Goal: Information Seeking & Learning: Learn about a topic

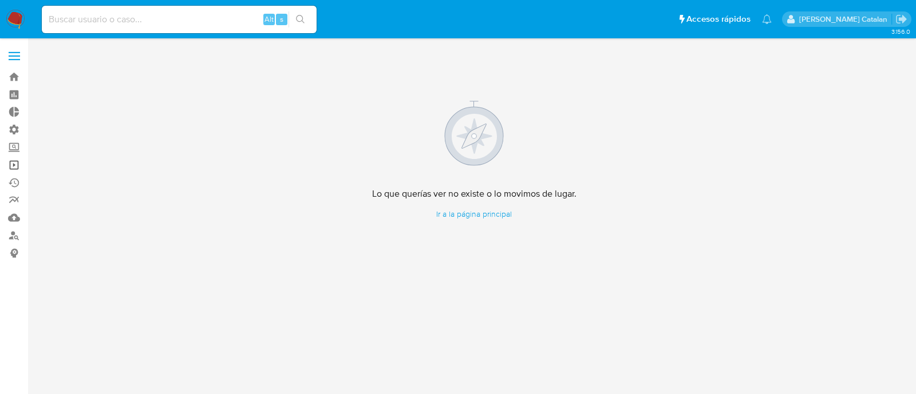
click at [18, 167] on link "Operaciones masivas" at bounding box center [68, 165] width 136 height 18
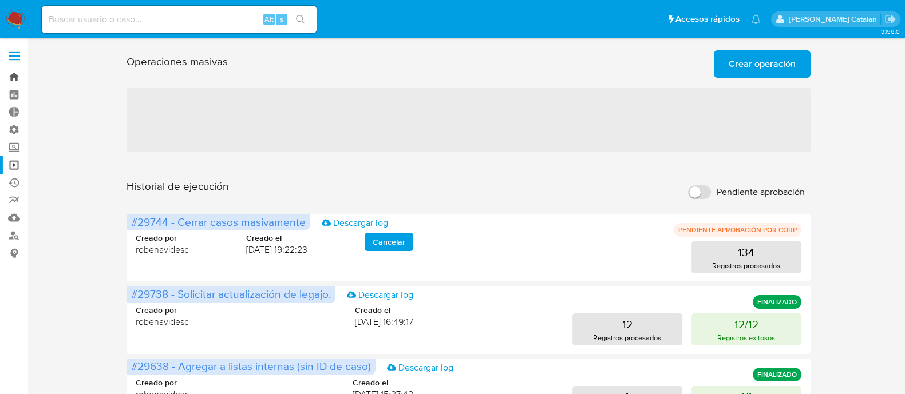
click at [11, 78] on link "Bandeja" at bounding box center [68, 77] width 136 height 18
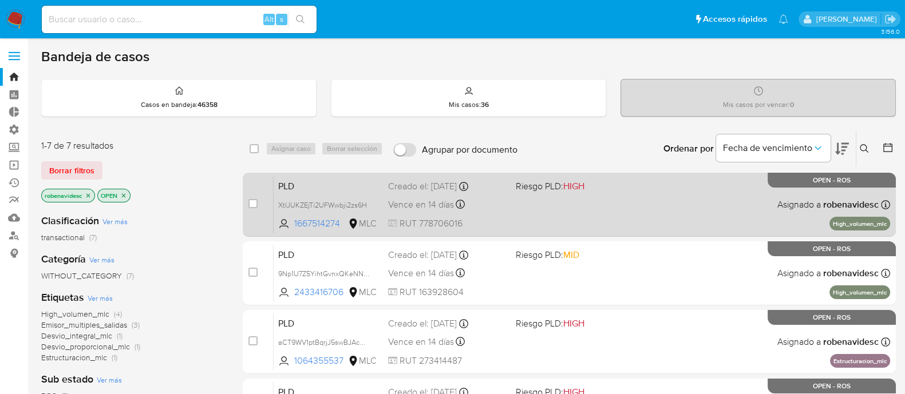
click at [591, 223] on div "PLD XtIJUKZEjTi2UFWwbji2zs6H 1667514274 MLC Riesgo PLD: HIGH Creado el: 12/06/2…" at bounding box center [582, 205] width 616 height 58
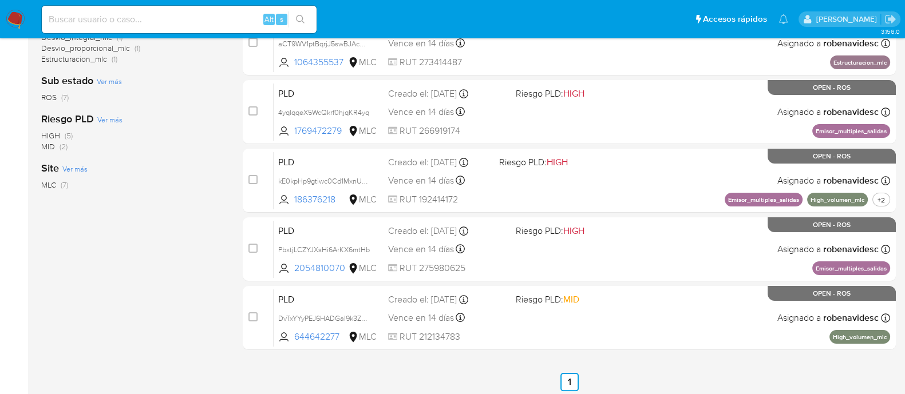
scroll to position [302, 0]
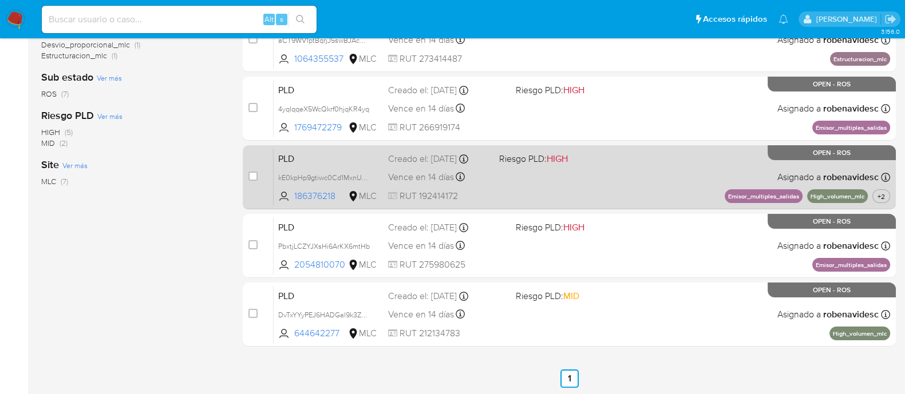
click at [592, 155] on span "Riesgo PLD: HIGH" at bounding box center [549, 158] width 101 height 15
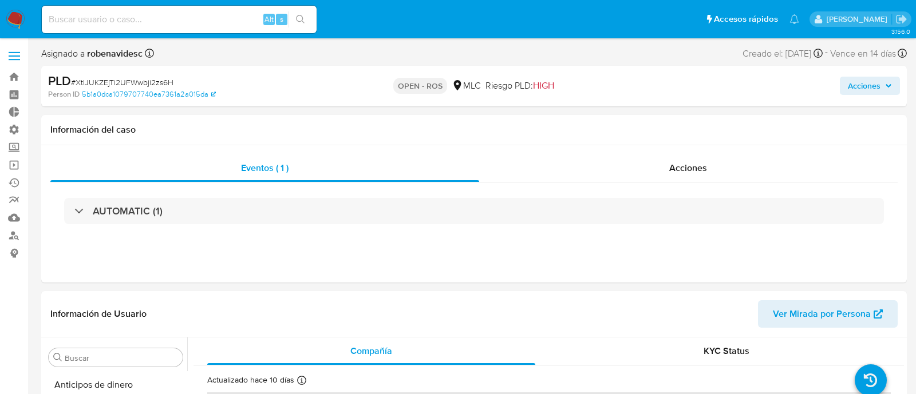
select select "10"
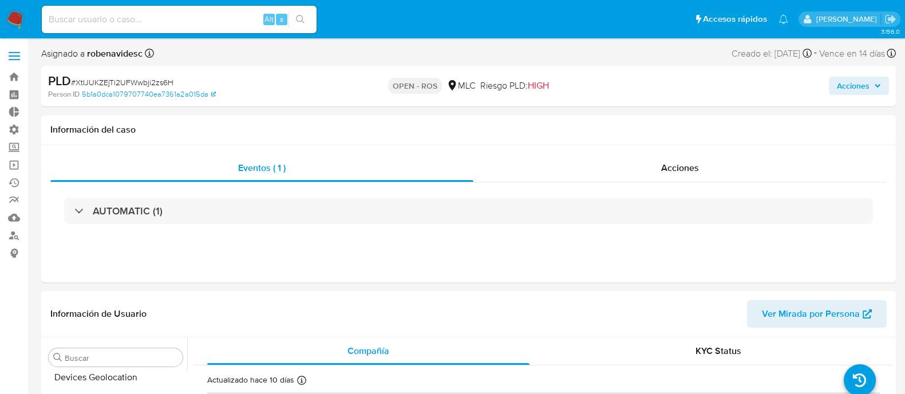
scroll to position [483, 0]
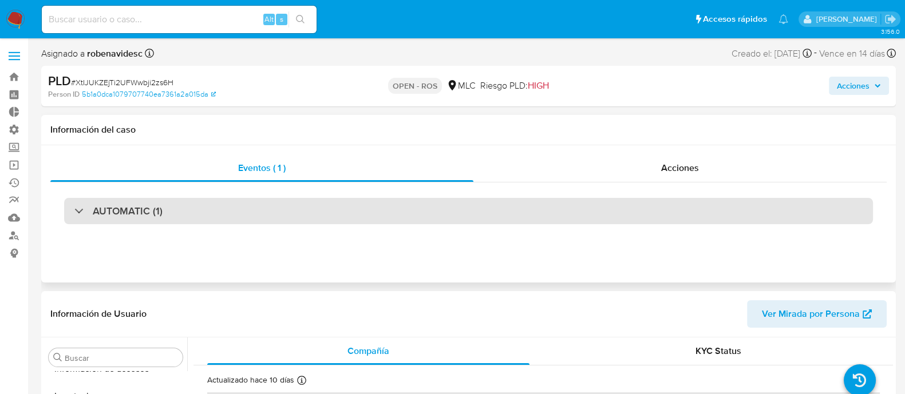
click at [608, 210] on div "AUTOMATIC (1)" at bounding box center [468, 211] width 809 height 26
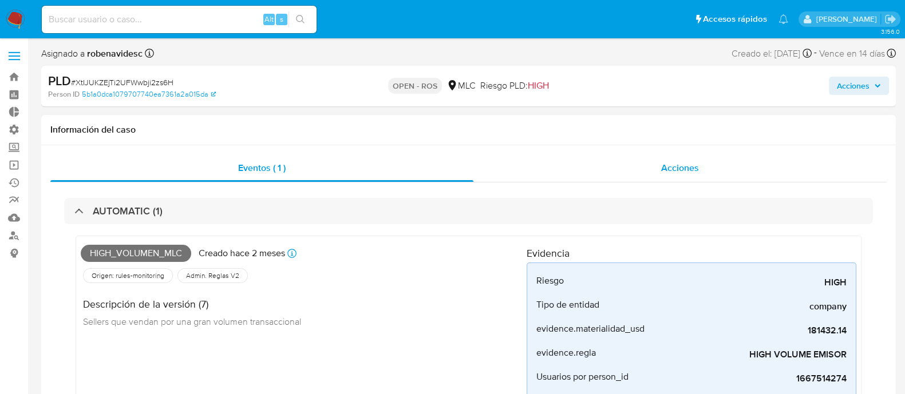
click at [679, 175] on div "Acciones" at bounding box center [679, 168] width 413 height 27
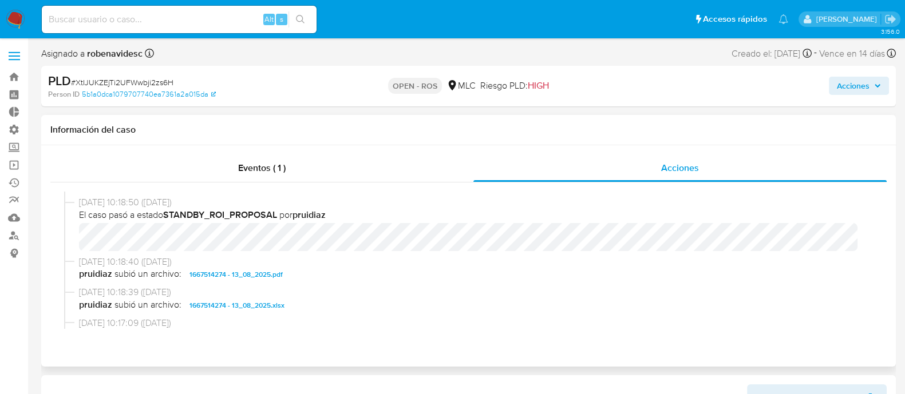
scroll to position [338, 0]
click at [254, 276] on span "1667514274 - 13_08_2025.pdf" at bounding box center [235, 275] width 93 height 14
click at [215, 305] on span "1667514274 - 13_08_2025.xlsx" at bounding box center [236, 306] width 95 height 14
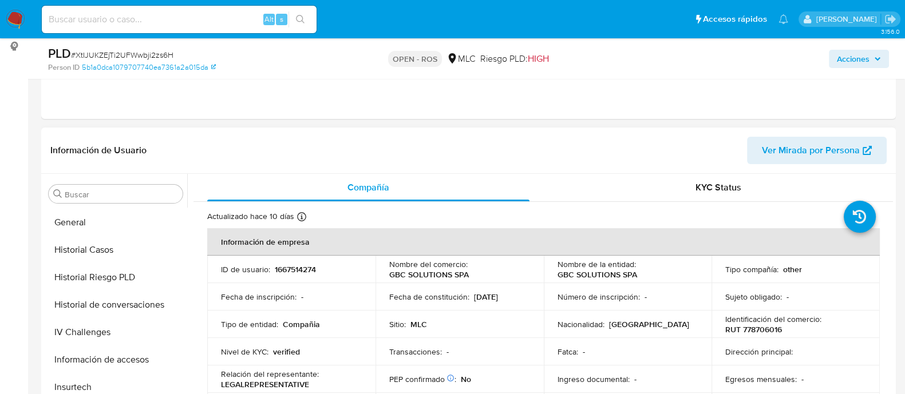
scroll to position [327, 0]
click at [96, 248] on button "Historial Casos" at bounding box center [111, 251] width 134 height 27
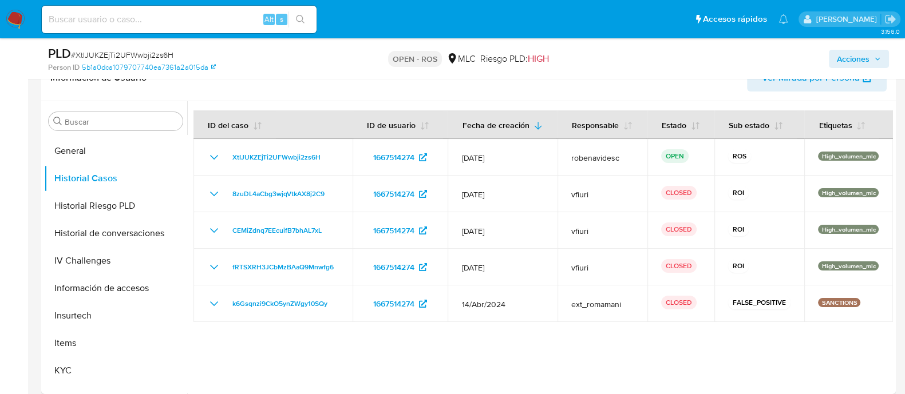
scroll to position [274, 0]
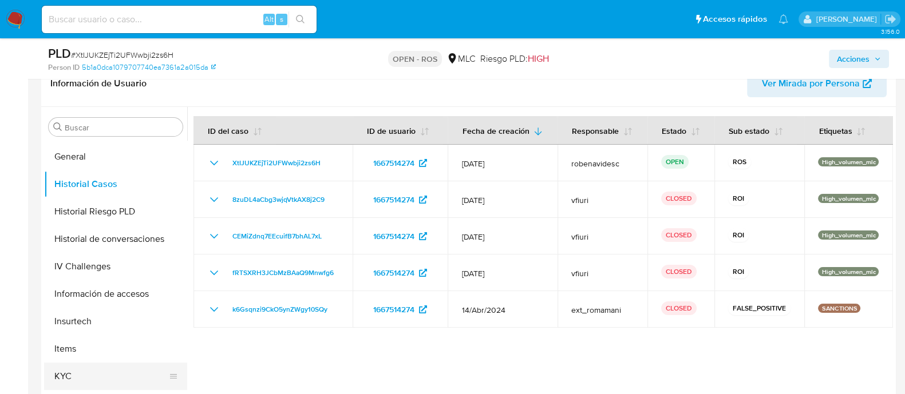
click at [81, 377] on button "KYC" at bounding box center [111, 376] width 134 height 27
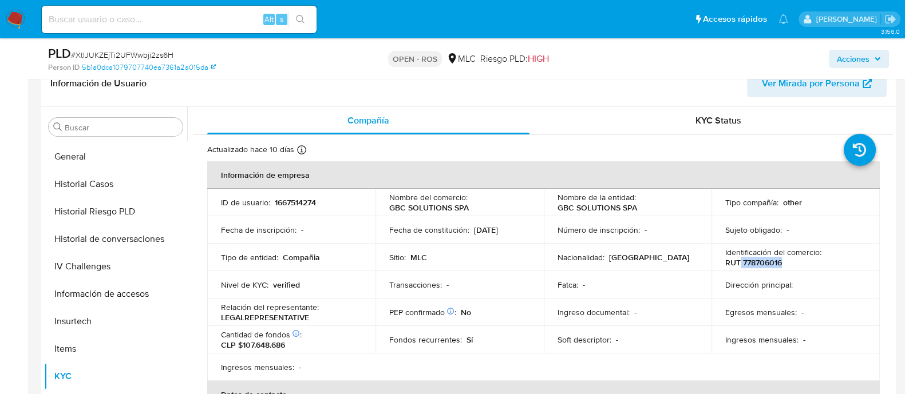
drag, startPoint x: 737, startPoint y: 262, endPoint x: 781, endPoint y: 261, distance: 43.5
click at [781, 261] on div "Identificación del comercio : RUT 778706016" at bounding box center [795, 257] width 141 height 21
copy p "778706016"
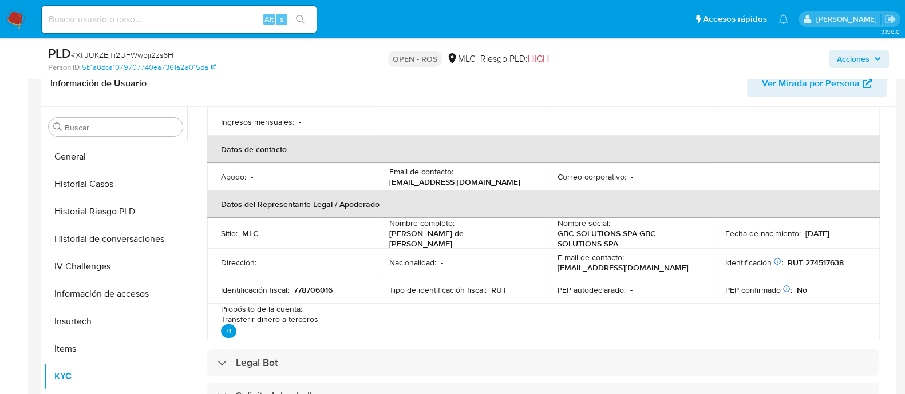
scroll to position [247, 0]
drag, startPoint x: 504, startPoint y: 235, endPoint x: 383, endPoint y: 235, distance: 120.8
click at [383, 235] on td "Nombre completo : [PERSON_NAME] de [PERSON_NAME]" at bounding box center [459, 231] width 168 height 31
click at [523, 247] on td "Nacionalidad : -" at bounding box center [459, 260] width 168 height 27
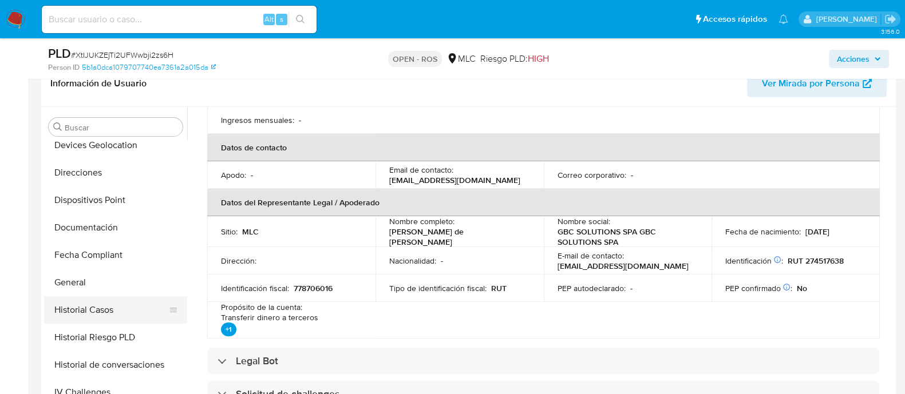
scroll to position [201, 0]
click at [92, 234] on button "Documentación" at bounding box center [111, 228] width 134 height 27
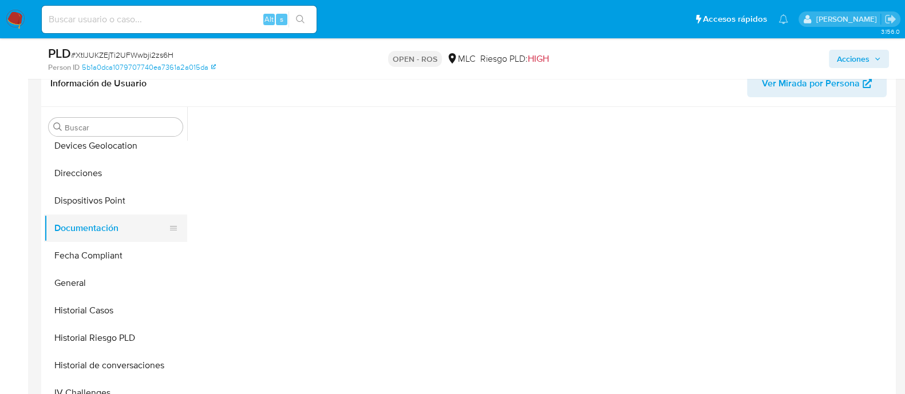
scroll to position [0, 0]
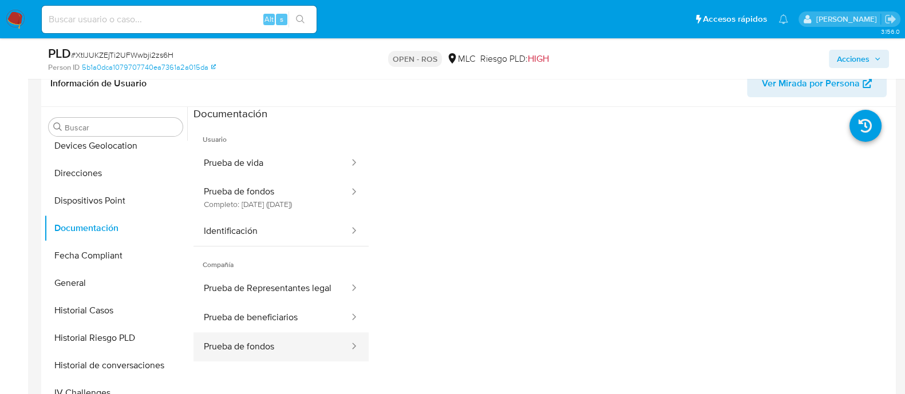
click at [255, 361] on button "Prueba de fondos" at bounding box center [271, 347] width 157 height 29
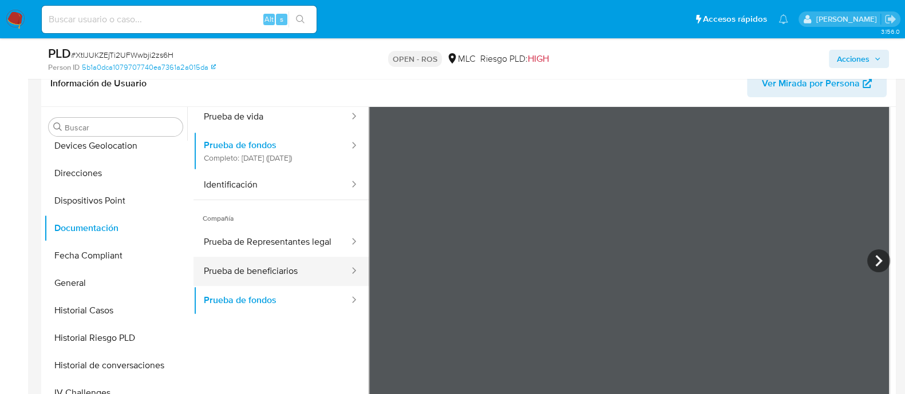
scroll to position [46, 0]
click at [880, 257] on icon at bounding box center [878, 261] width 23 height 23
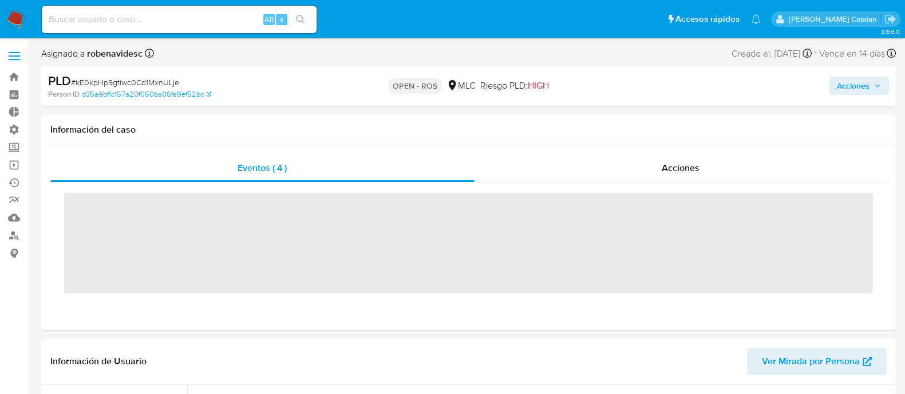
scroll to position [483, 0]
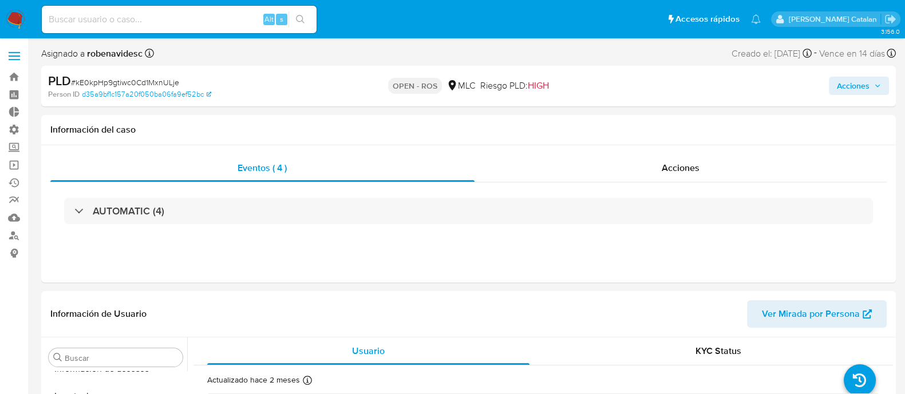
select select "10"
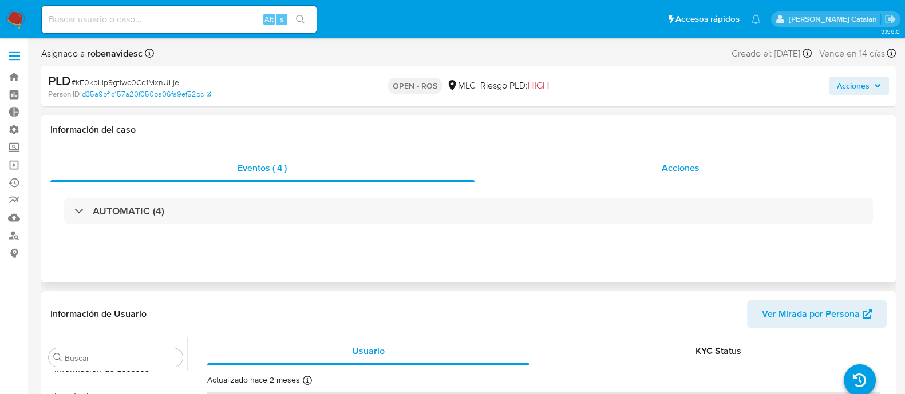
click at [669, 167] on span "Acciones" at bounding box center [681, 167] width 38 height 13
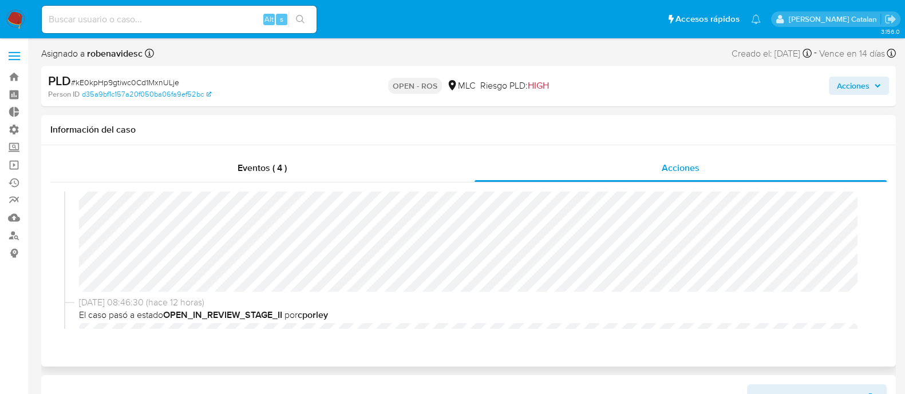
scroll to position [76, 0]
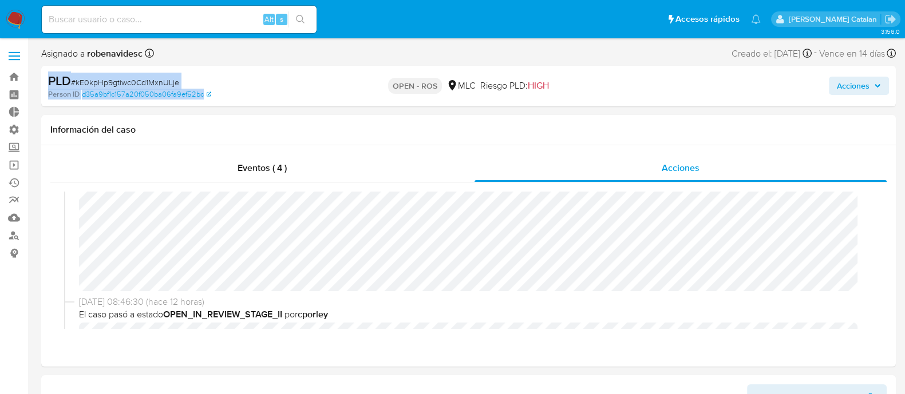
drag, startPoint x: 235, startPoint y: 96, endPoint x: 42, endPoint y: 80, distance: 194.1
click at [42, 80] on div "PLD # kE0kpHp9gtiwc0Cd1MxnULje Person ID d35a9bf1c157a20f050ba06fa9ef52bc OPEN …" at bounding box center [468, 86] width 855 height 41
copy div "PLD # kE0kpHp9gtiwc0Cd1MxnULje Person ID d35a9bf1c157a20f050ba06fa9ef52bc"
